Goal: Task Accomplishment & Management: Manage account settings

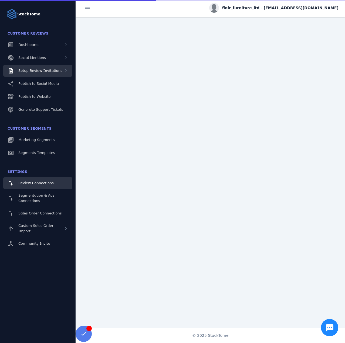
click at [34, 76] on div "Setup Review Invitations" at bounding box center [37, 71] width 69 height 12
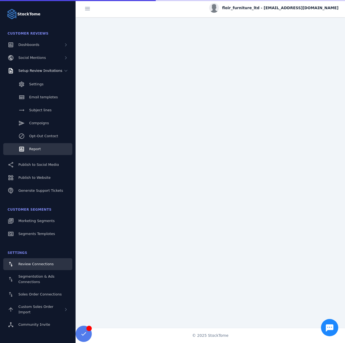
click at [45, 147] on link "Report" at bounding box center [37, 149] width 69 height 12
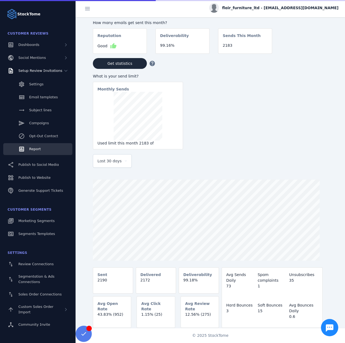
click at [104, 164] on span "Last 30 days" at bounding box center [110, 161] width 24 height 6
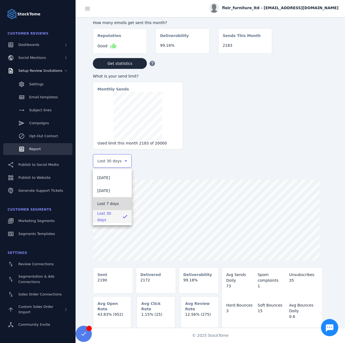
click at [114, 203] on span "Last 7 days" at bounding box center [108, 204] width 22 height 6
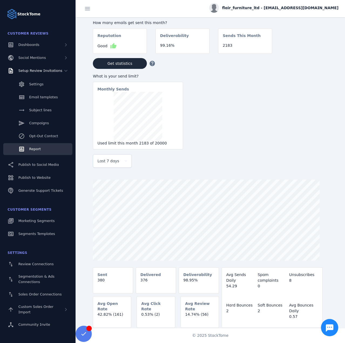
click at [300, 9] on span "flair_furniture_ltd - [EMAIL_ADDRESS][DOMAIN_NAME]" at bounding box center [280, 8] width 116 height 6
click at [323, 54] on span "Sign out" at bounding box center [322, 52] width 16 height 6
